Goal: Task Accomplishment & Management: Manage account settings

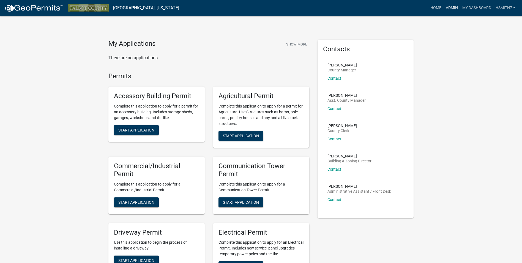
click at [452, 8] on link "Admin" at bounding box center [452, 8] width 17 height 10
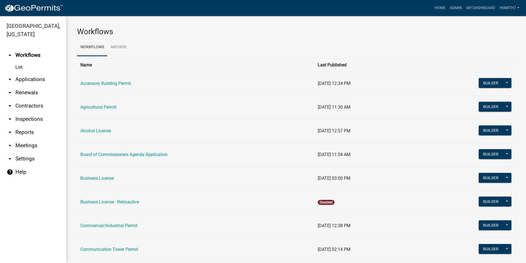
click at [29, 79] on link "arrow_drop_down Applications" at bounding box center [33, 79] width 66 height 13
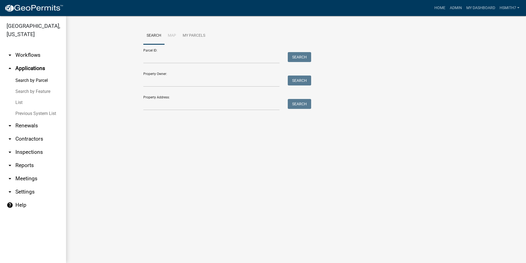
click at [24, 100] on link "List" at bounding box center [33, 102] width 66 height 11
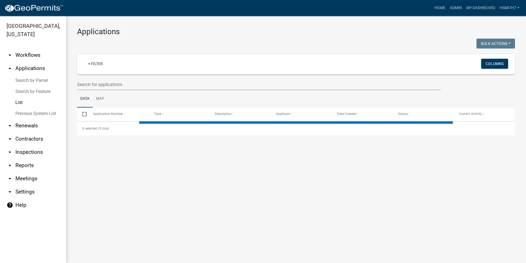
select select "3: 100"
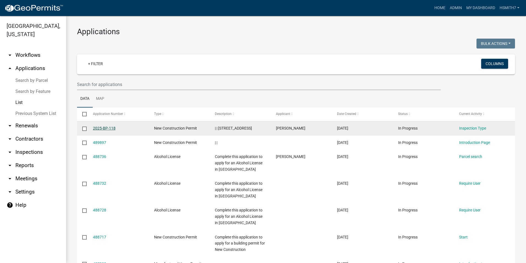
click at [102, 130] on link "2025-BP-118" at bounding box center [104, 128] width 23 height 4
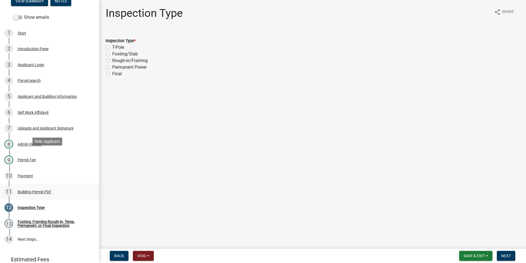
scroll to position [109, 0]
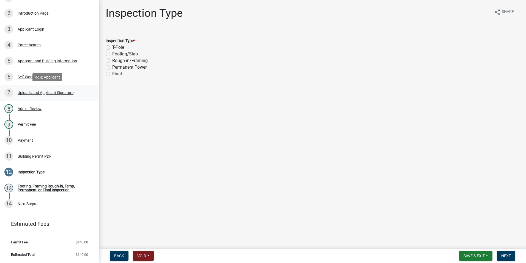
click at [42, 99] on link "7 Uploads and Applicant Signature" at bounding box center [49, 92] width 99 height 16
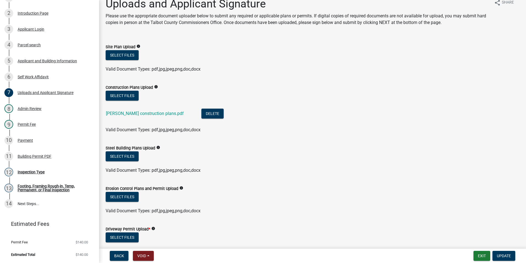
scroll to position [0, 0]
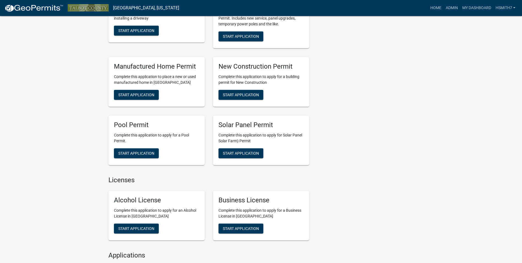
scroll to position [220, 0]
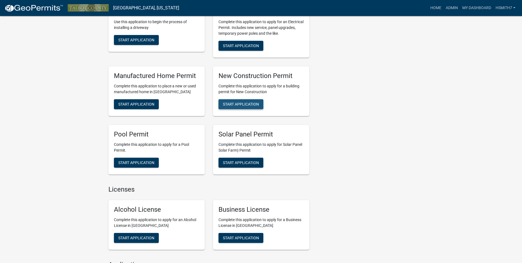
click at [243, 102] on span "Start Application" at bounding box center [241, 104] width 36 height 4
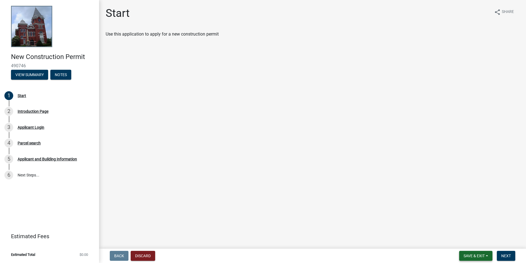
click at [479, 255] on span "Save & Exit" at bounding box center [474, 255] width 21 height 4
click at [151, 258] on button "Discard" at bounding box center [143, 255] width 24 height 10
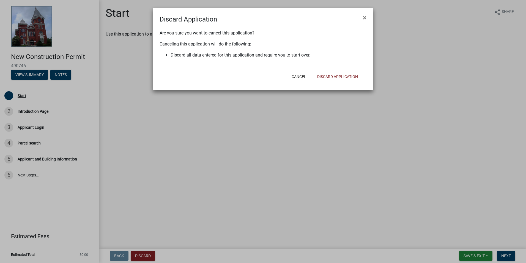
click at [353, 70] on div "Cancel Discard Application" at bounding box center [299, 76] width 136 height 14
click at [351, 78] on button "Discard Application" at bounding box center [338, 77] width 50 height 10
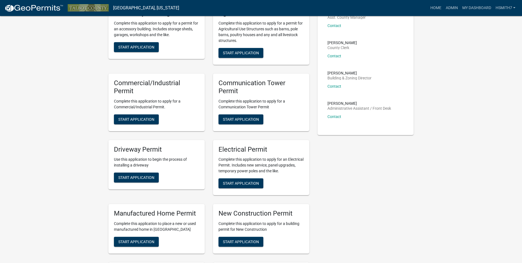
scroll to position [138, 0]
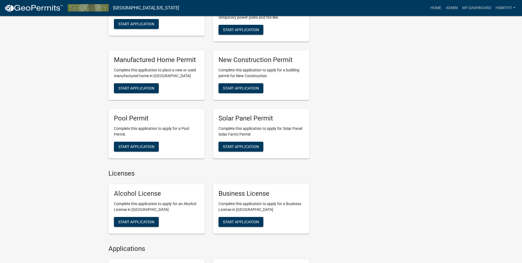
scroll to position [248, 0]
